Goal: Task Accomplishment & Management: Complete application form

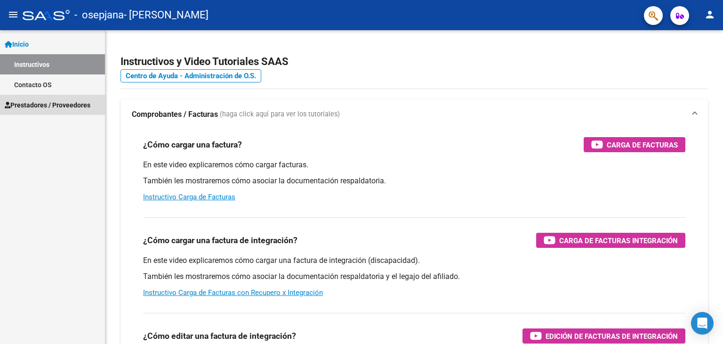
click at [57, 107] on span "Prestadores / Proveedores" at bounding box center [48, 105] width 86 height 10
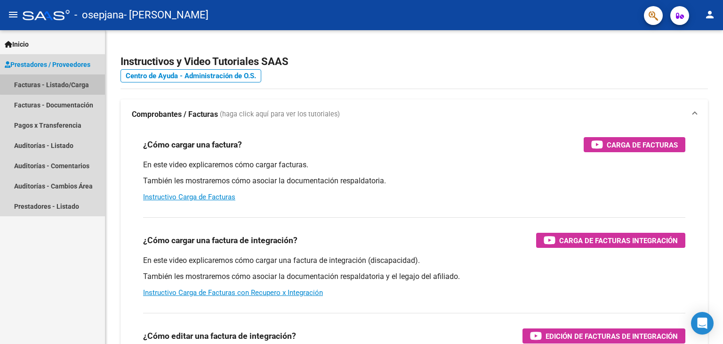
click at [53, 80] on link "Facturas - Listado/Carga" at bounding box center [52, 84] width 105 height 20
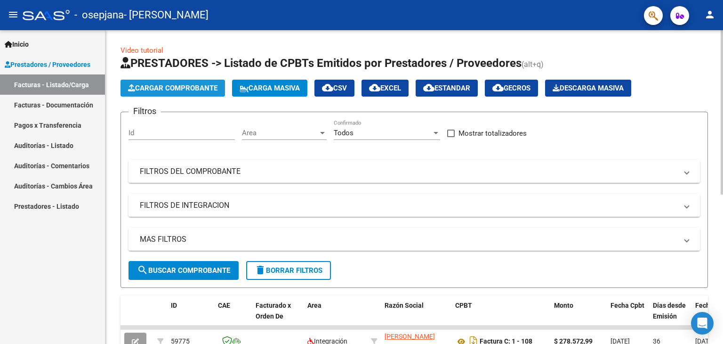
click at [198, 93] on button "Cargar Comprobante" at bounding box center [172, 88] width 104 height 17
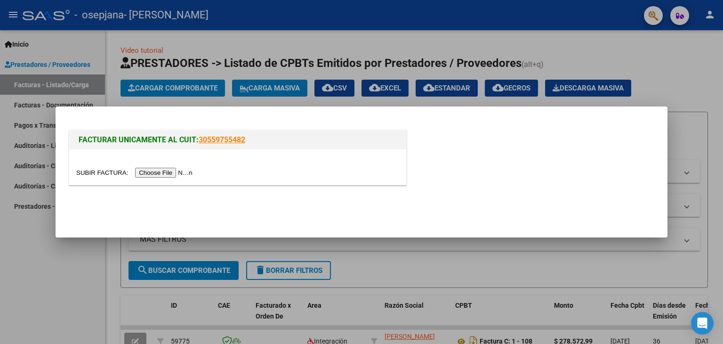
click at [169, 171] on input "file" at bounding box center [135, 173] width 119 height 10
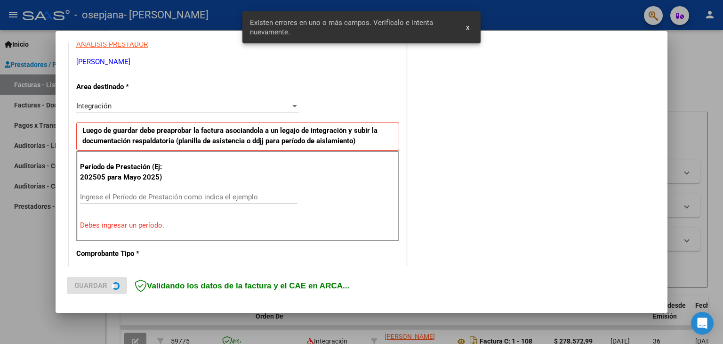
scroll to position [198, 0]
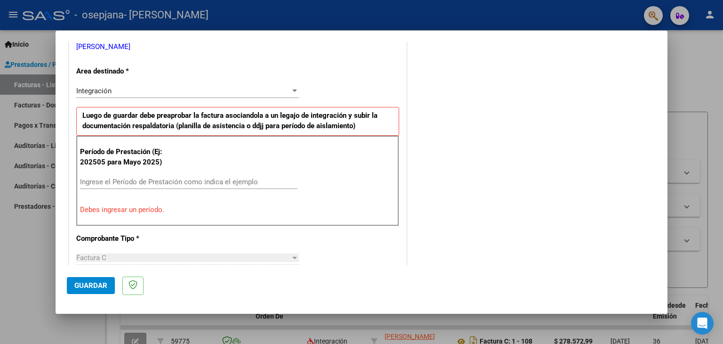
click at [91, 179] on input "Ingrese el Período de Prestación como indica el ejemplo" at bounding box center [188, 181] width 217 height 8
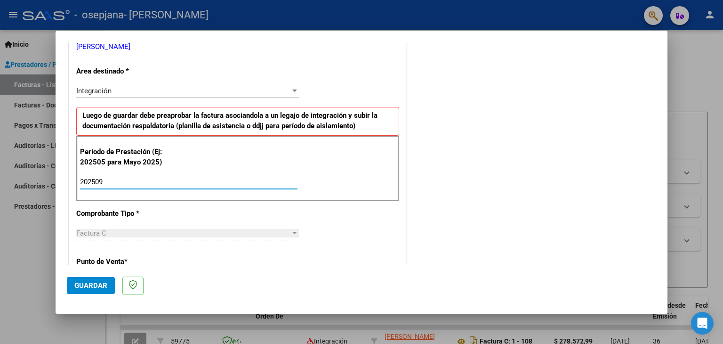
type input "202509"
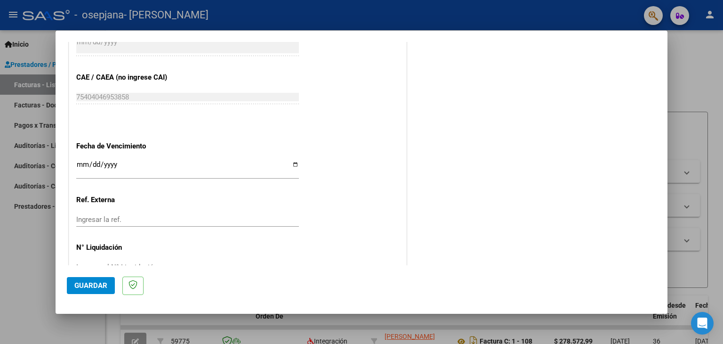
scroll to position [604, 0]
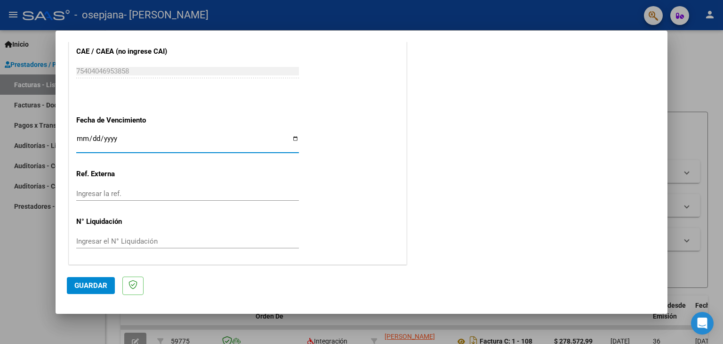
click at [292, 137] on input "Ingresar la fecha" at bounding box center [187, 142] width 223 height 15
type input "[DATE]"
click at [105, 289] on span "Guardar" at bounding box center [90, 285] width 33 height 8
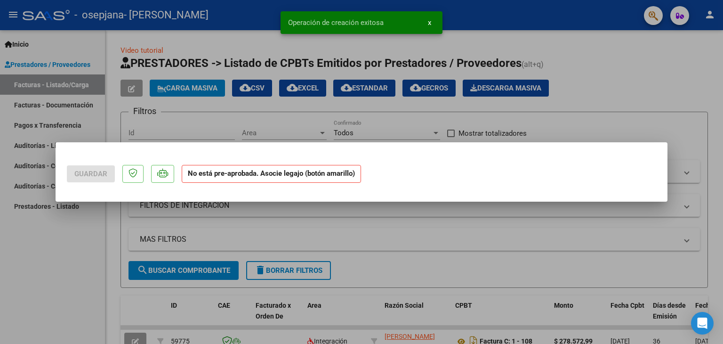
scroll to position [0, 0]
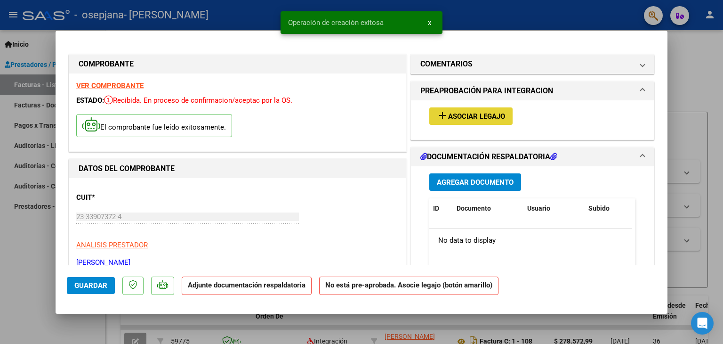
click at [470, 117] on span "Asociar Legajo" at bounding box center [476, 116] width 57 height 8
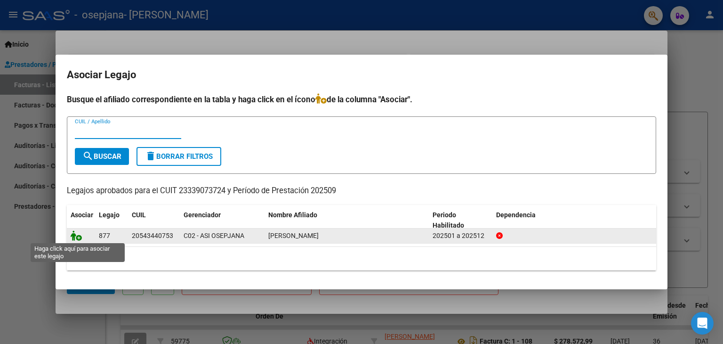
click at [77, 238] on icon at bounding box center [76, 235] width 11 height 10
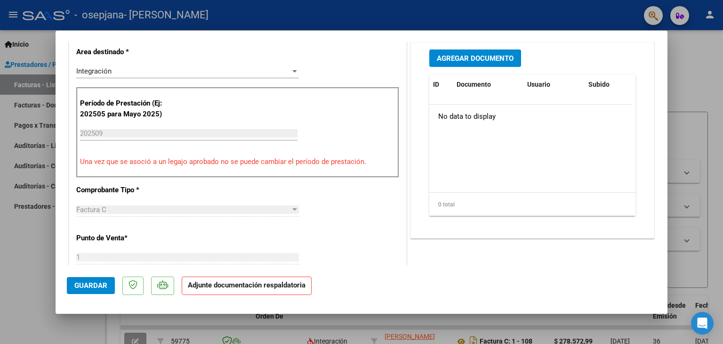
scroll to position [188, 0]
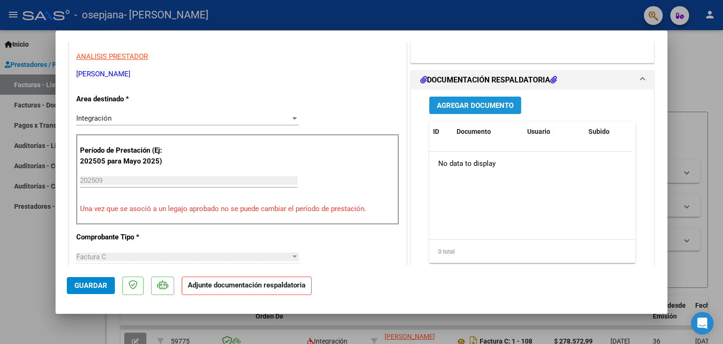
click at [465, 101] on span "Agregar Documento" at bounding box center [475, 105] width 77 height 8
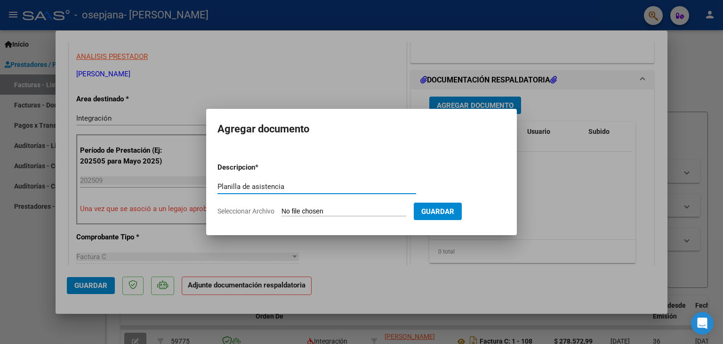
type input "Planilla de asistencia"
click at [288, 213] on input "Seleccionar Archivo" at bounding box center [343, 211] width 125 height 9
type input "C:\fakepath\Planilla de asistencia.pdf"
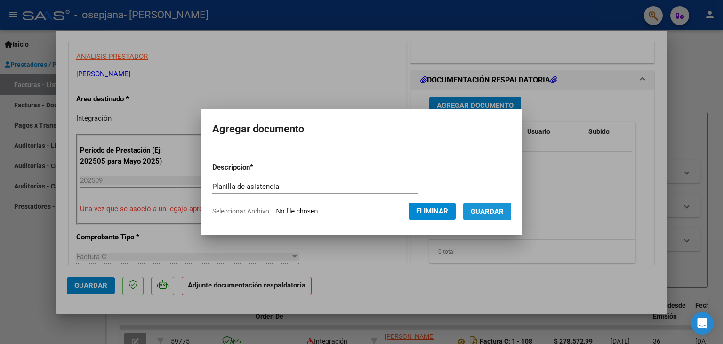
click at [489, 212] on span "Guardar" at bounding box center [487, 211] width 33 height 8
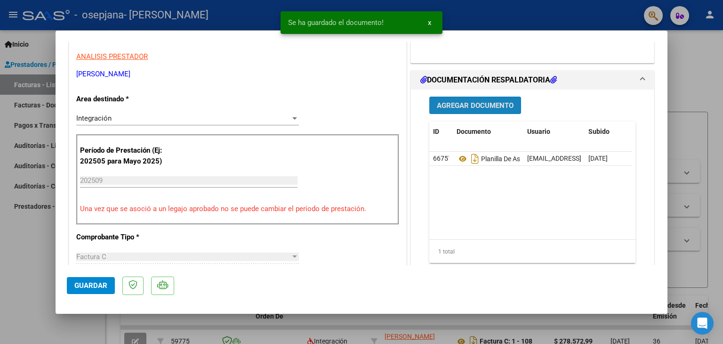
click at [467, 102] on span "Agregar Documento" at bounding box center [475, 105] width 77 height 8
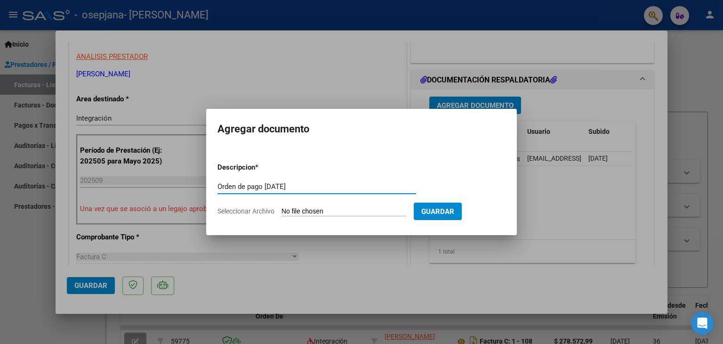
type input "Orden de pago [DATE]"
click at [308, 210] on input "Seleccionar Archivo" at bounding box center [343, 211] width 125 height 9
type input "C:\fakepath\Orden de pago [DATE].pdf"
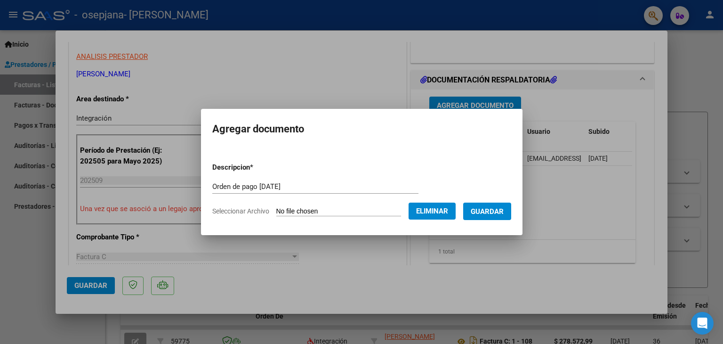
click at [493, 205] on button "Guardar" at bounding box center [487, 210] width 48 height 17
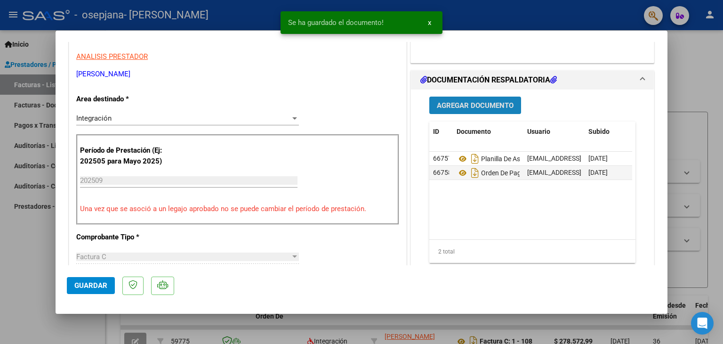
click at [456, 106] on span "Agregar Documento" at bounding box center [475, 105] width 77 height 8
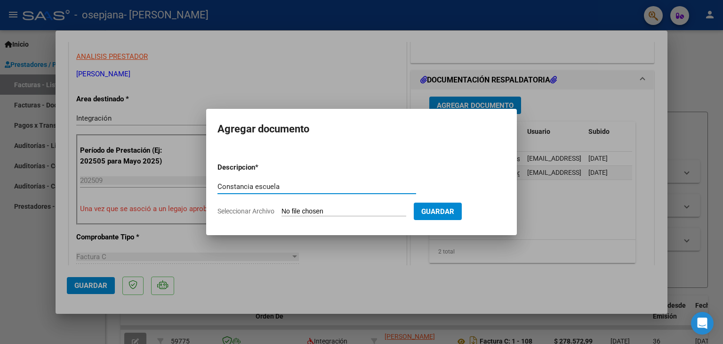
type input "Constancia escuela"
click at [318, 213] on input "Seleccionar Archivo" at bounding box center [343, 211] width 125 height 9
type input "C:\fakepath\Constancia escuela.pdf"
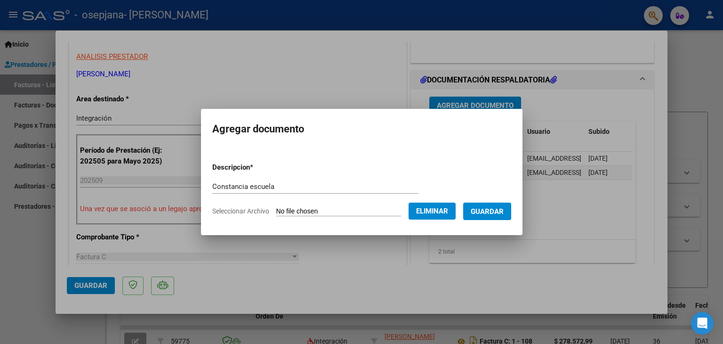
click at [501, 209] on span "Guardar" at bounding box center [487, 211] width 33 height 8
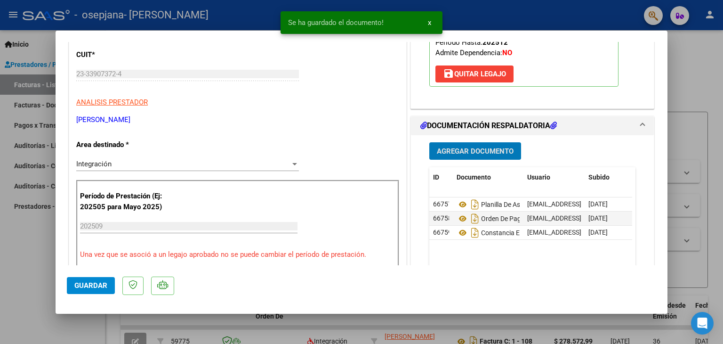
scroll to position [518, 0]
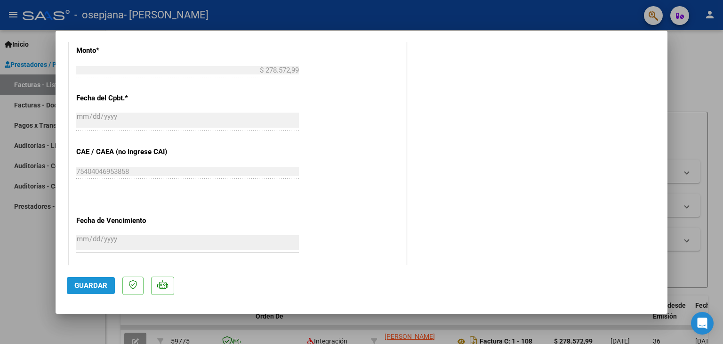
click at [105, 286] on span "Guardar" at bounding box center [90, 285] width 33 height 8
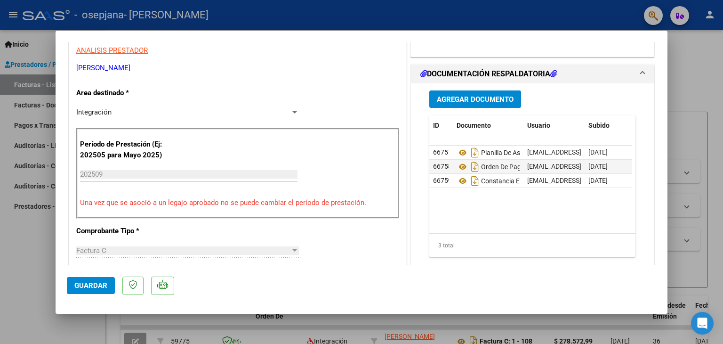
scroll to position [0, 0]
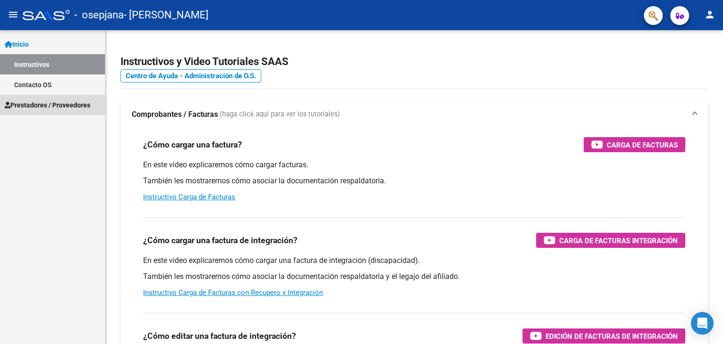
click at [64, 104] on span "Prestadores / Proveedores" at bounding box center [48, 105] width 86 height 10
click at [59, 109] on span "Prestadores / Proveedores" at bounding box center [48, 105] width 86 height 10
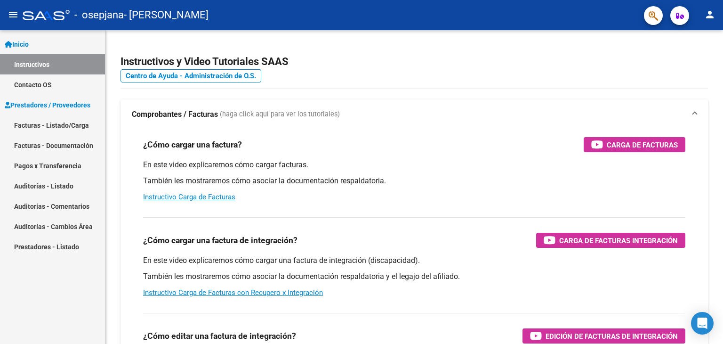
click at [55, 125] on link "Facturas - Listado/Carga" at bounding box center [52, 125] width 105 height 20
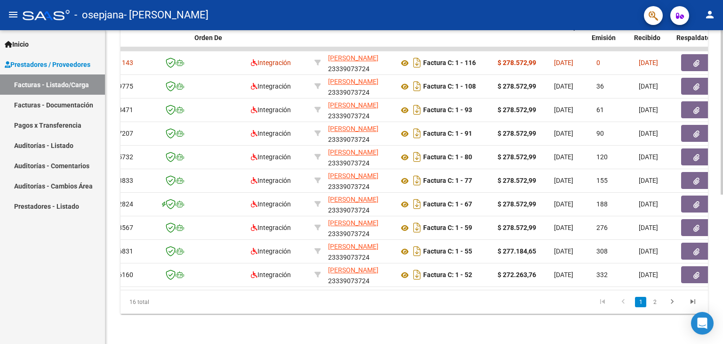
scroll to position [0, 75]
